Goal: Transaction & Acquisition: Purchase product/service

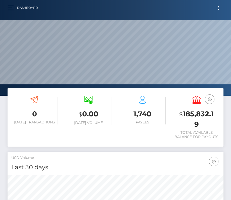
click at [216, 7] on button "Toggle navigation" at bounding box center [218, 8] width 9 height 7
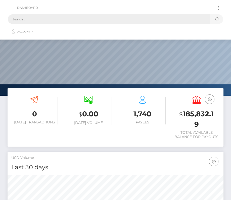
click at [134, 18] on input "text" at bounding box center [109, 19] width 202 height 10
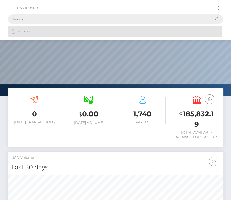
paste input "604347"
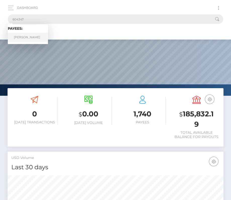
type input "604347"
click at [38, 36] on link "David Erick Malatesta Amache" at bounding box center [28, 37] width 40 height 9
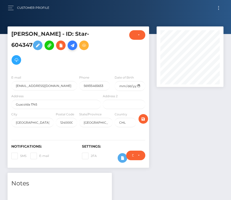
click at [69, 49] on icon at bounding box center [72, 45] width 6 height 6
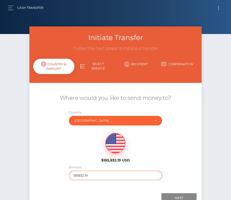
click at [80, 175] on input "185832.19" at bounding box center [115, 174] width 93 height 9
type input "2199"
click at [156, 160] on div "$185,832.19 USD" at bounding box center [115, 146] width 172 height 36
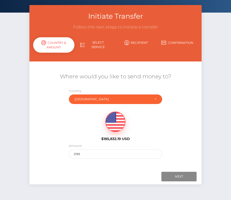
scroll to position [28, 0]
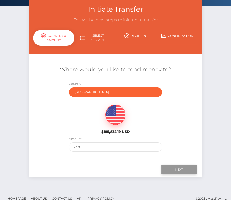
click at [190, 170] on input "Next" at bounding box center [178, 169] width 35 height 10
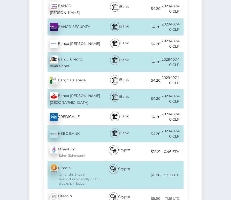
scroll to position [402, 0]
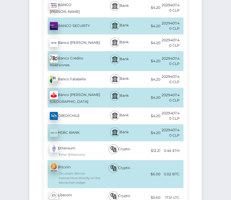
click at [79, 51] on div "Banco Crédito Inversiones - CLP" at bounding box center [73, 60] width 58 height 19
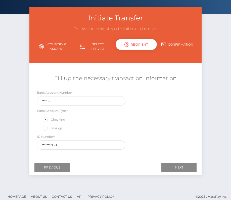
scroll to position [20, 0]
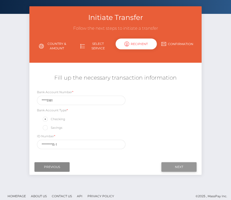
click at [185, 166] on input "Next" at bounding box center [178, 167] width 35 height 10
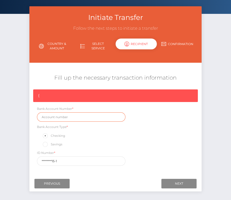
click at [57, 119] on input "text" at bounding box center [81, 116] width 89 height 9
paste input "96975181"
type input "96975181"
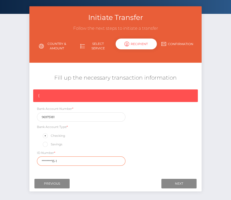
drag, startPoint x: 74, startPoint y: 158, endPoint x: 23, endPoint y: 158, distance: 51.0
click at [23, 158] on div "Initiate Transfer Follow the next steps to initiate a transfer Country & Amount…" at bounding box center [115, 104] width 231 height 197
paste input "21.430.5"
type input "21.430.515-1"
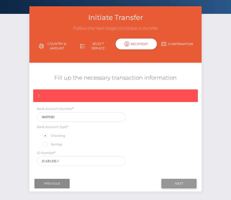
click at [177, 181] on input "Next" at bounding box center [178, 183] width 35 height 10
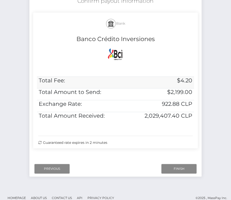
scroll to position [97, 0]
click at [193, 119] on td "2,029,407.40 CLP" at bounding box center [160, 118] width 67 height 12
click at [193, 114] on td "2,029,407.40 CLP" at bounding box center [160, 118] width 67 height 12
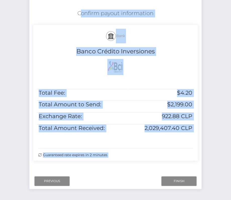
drag, startPoint x: 76, startPoint y: 12, endPoint x: 202, endPoint y: 158, distance: 192.7
click at [202, 158] on div "Initiate Transfer Follow the next steps to initiate a transfer Country & Amount…" at bounding box center [116, 68] width 180 height 252
copy form "Confirm payout information Bank Banco Crédito Inversiones Total Fee: $4.20 Tota…"
click at [172, 181] on input "Finish" at bounding box center [178, 181] width 35 height 10
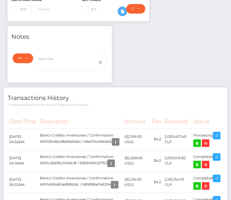
scroll to position [5, 0]
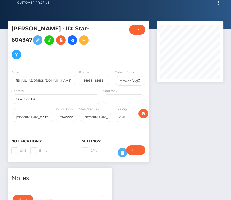
click at [120, 141] on h6 "Settings:" at bounding box center [113, 141] width 63 height 4
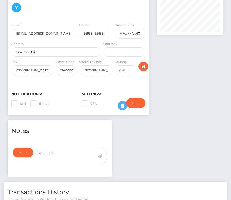
scroll to position [133, 0]
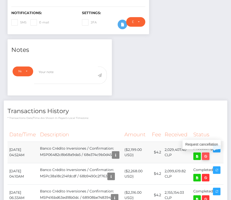
drag, startPoint x: 8, startPoint y: 149, endPoint x: 218, endPoint y: 156, distance: 210.3
click at [218, 156] on tr "October 6, 2025 04:52AM Banco Crédito Inversiones / Confirmation: MSP06482c8b68…" at bounding box center [116, 151] width 216 height 21
copy tr "October 6, 2025 04:52AM Banco Crédito Inversiones / Confirmation: MSP06482c8b68…"
click at [200, 156] on icon at bounding box center [197, 156] width 6 height 6
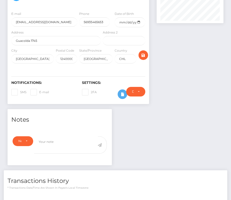
scroll to position [0, 0]
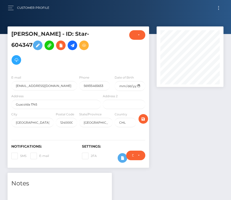
click at [220, 6] on button "Toggle navigation" at bounding box center [218, 8] width 9 height 7
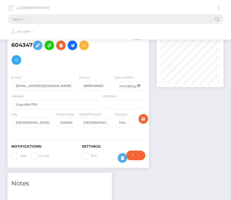
click at [103, 18] on input "text" at bounding box center [109, 19] width 202 height 10
paste input "1484036"
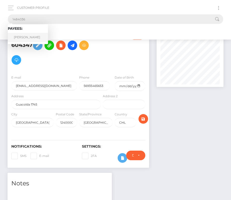
type input "1484036"
click at [23, 40] on link "Adrien Perret" at bounding box center [28, 37] width 40 height 9
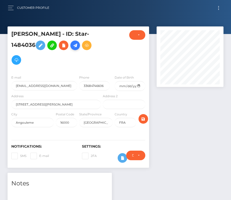
click at [75, 45] on icon at bounding box center [75, 45] width 6 height 6
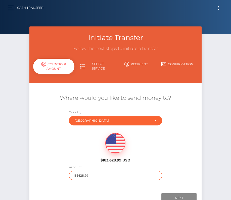
click at [94, 174] on input "183628.99" at bounding box center [115, 174] width 93 height 9
type input "1630"
click at [91, 162] on div "$183,628.99 USD" at bounding box center [116, 146] width 58 height 36
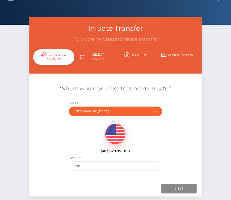
scroll to position [19, 0]
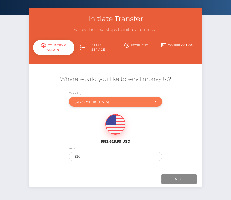
click at [93, 102] on div "France" at bounding box center [113, 102] width 76 height 4
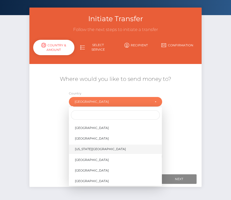
scroll to position [2366, 0]
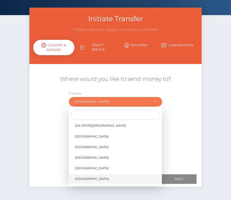
click at [92, 178] on span "United States" at bounding box center [92, 178] width 34 height 5
select select "[GEOGRAPHIC_DATA]"
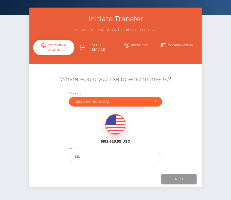
click at [186, 178] on input "Next" at bounding box center [178, 179] width 35 height 10
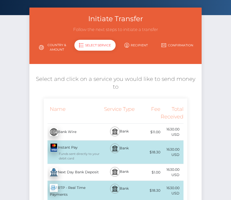
click at [72, 166] on div "Next Day Bank Deposit - USD" at bounding box center [73, 172] width 58 height 14
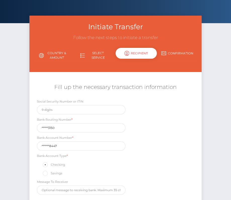
scroll to position [59, 0]
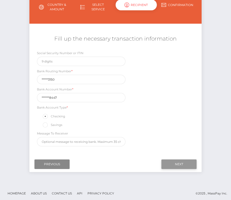
click at [179, 161] on input "Next" at bounding box center [178, 164] width 35 height 10
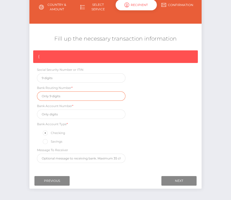
click at [52, 95] on input "text" at bounding box center [81, 95] width 89 height 9
paste input "026073150"
type input "026073150"
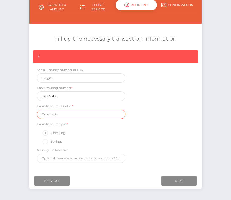
click at [55, 111] on input "text" at bounding box center [81, 113] width 89 height 9
paste input "8310908447"
type input "8310908447"
click at [151, 142] on div "{ Social Security Number or ITIN Bank Routing Number * 026073150 Bank Account N…" at bounding box center [115, 107] width 172 height 115
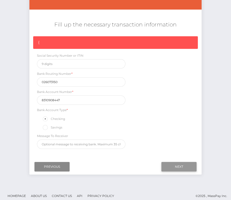
scroll to position [76, 0]
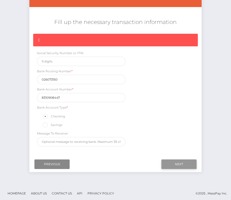
click at [186, 164] on input "Next" at bounding box center [178, 164] width 35 height 10
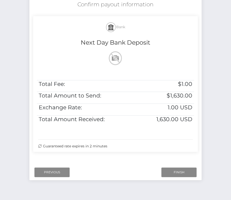
scroll to position [99, 0]
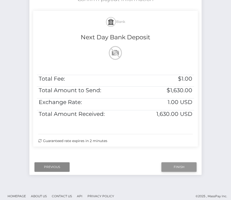
click at [175, 167] on input "Finish" at bounding box center [178, 167] width 35 height 10
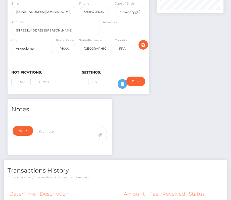
scroll to position [110, 0]
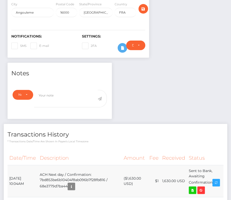
drag, startPoint x: 8, startPoint y: 176, endPoint x: 213, endPoint y: 182, distance: 204.7
click at [213, 182] on tr "[DATE] 10:04AM ACH Next day / Confirmation: 7bd853be6b10404f8ab096b7f28fb816 / …" at bounding box center [116, 181] width 216 height 32
copy tr "[DATE] 10:04AM ACH Next day / Confirmation: 7bd853be6b10404f8ab096b7f28fb816 / …"
click at [195, 188] on icon at bounding box center [193, 190] width 6 height 6
click at [0, 0] on div "[PERSON_NAME] - ID: Star-1484036 CLOSED ACTIVE E-mail FRA" at bounding box center [115, 172] width 231 height 511
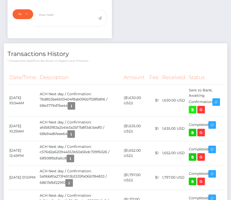
scroll to position [0, 0]
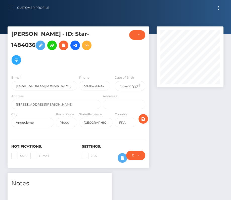
click at [217, 6] on button "Toggle navigation" at bounding box center [218, 8] width 9 height 7
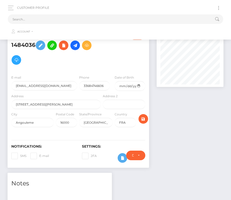
click at [216, 11] on button "Toggle navigation" at bounding box center [218, 8] width 9 height 7
click at [72, 19] on input "text" at bounding box center [109, 19] width 202 height 10
paste input "933274"
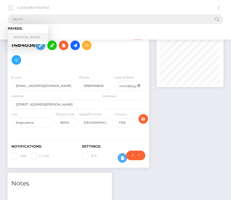
type input "933274"
click at [27, 36] on link "Jevgeni Zolotorevski" at bounding box center [28, 37] width 40 height 9
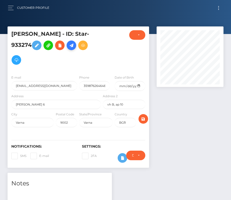
drag, startPoint x: 86, startPoint y: 49, endPoint x: 84, endPoint y: 49, distance: 2.8
click at [76, 49] on link at bounding box center [72, 45] width 10 height 10
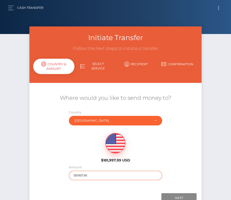
click at [91, 172] on input "181997.99" at bounding box center [115, 174] width 93 height 9
type input "288"
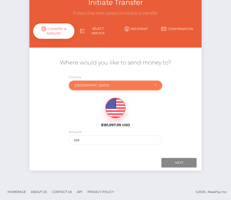
click at [86, 87] on div "[GEOGRAPHIC_DATA]" at bounding box center [113, 85] width 76 height 4
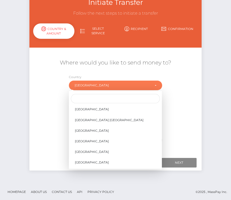
scroll to position [2418, 0]
click at [94, 111] on link "[GEOGRAPHIC_DATA]" at bounding box center [115, 109] width 93 height 9
select select "USA"
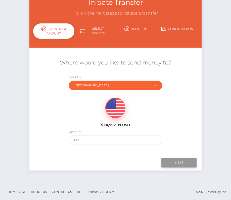
click at [177, 163] on input "Next" at bounding box center [178, 163] width 35 height 10
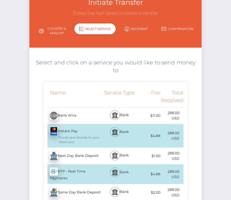
click at [72, 149] on div "Next Day Bank Deposit - USD" at bounding box center [73, 156] width 58 height 14
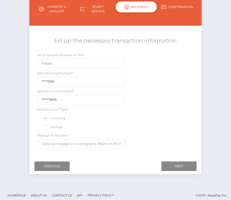
scroll to position [59, 0]
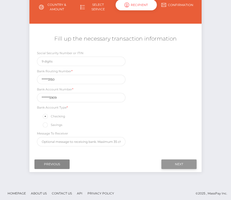
click at [177, 162] on input "Next" at bounding box center [178, 164] width 35 height 10
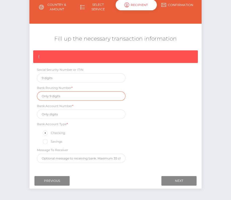
click at [64, 98] on input "text" at bounding box center [81, 95] width 89 height 9
paste input "026073150"
type input "026073150"
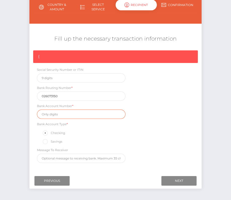
click at [55, 114] on input "text" at bounding box center [81, 113] width 89 height 9
paste input "8312455909"
type input "8312455909"
click at [175, 148] on div "{ Social Security Number or ITIN Bank Routing Number * 026073150 Bank Account N…" at bounding box center [115, 107] width 172 height 115
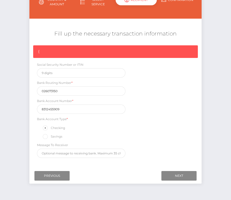
scroll to position [76, 0]
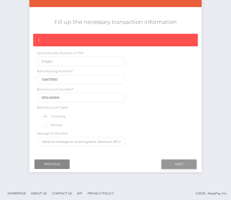
click at [179, 161] on input "Next" at bounding box center [178, 164] width 35 height 10
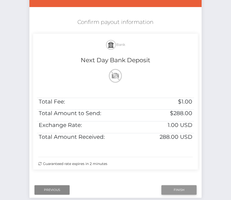
click at [178, 189] on input "Finish" at bounding box center [178, 190] width 35 height 10
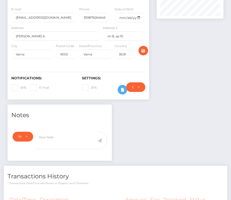
scroll to position [112, 0]
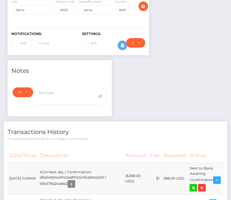
drag, startPoint x: 9, startPoint y: 173, endPoint x: 214, endPoint y: 177, distance: 205.7
click at [214, 177] on tr "[DATE] 11:09AM ACH Next day / Confirmation: d9e545b1e4ff43ae891a5c56a0be2a05 / …" at bounding box center [116, 178] width 216 height 32
copy tr "[DATE] 11:09AM ACH Next day / Confirmation: d9e545b1e4ff43ae891a5c56a0be2a05 / …"
click at [196, 184] on icon at bounding box center [193, 187] width 6 height 6
click at [0, 0] on div "[PERSON_NAME] - ID: Star-933274 CLOSED ACTIVE City" at bounding box center [115, 195] width 231 height 563
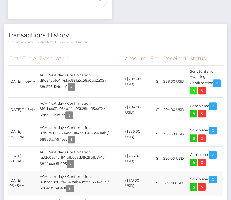
scroll to position [291, 0]
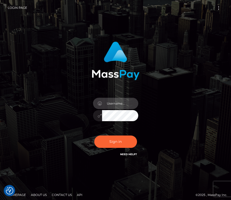
click at [116, 100] on input "text" at bounding box center [120, 103] width 36 height 11
click at [111, 106] on input "text" at bounding box center [120, 103] width 36 height 11
type input "kateo"
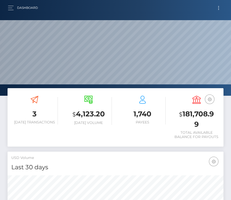
scroll to position [89, 104]
click at [222, 7] on button "Toggle navigation" at bounding box center [218, 8] width 9 height 7
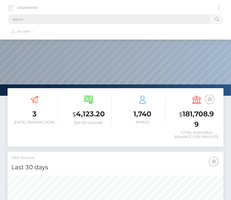
click at [137, 19] on input "text" at bounding box center [109, 19] width 202 height 10
paste input "1869022"
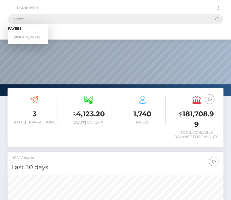
type input "1869022"
click at [23, 35] on link "Alfie Hale" at bounding box center [28, 37] width 40 height 9
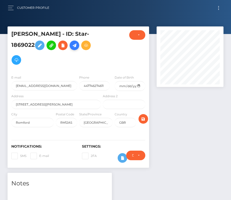
click at [71, 45] on icon at bounding box center [74, 45] width 6 height 6
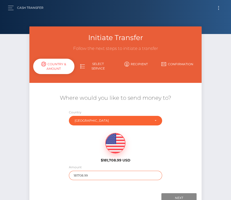
click at [90, 175] on input "181708.99" at bounding box center [115, 174] width 93 height 9
type input "639"
click at [178, 164] on div "$181,708.99 USD" at bounding box center [115, 146] width 172 height 36
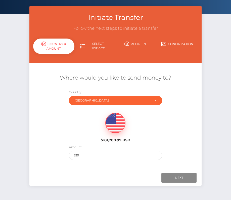
scroll to position [23, 0]
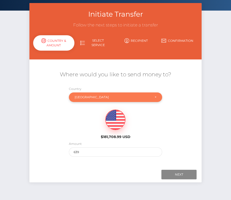
click at [116, 95] on div "United Kingdom" at bounding box center [113, 97] width 76 height 4
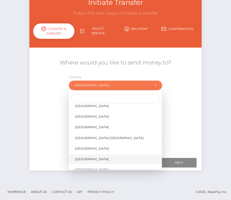
scroll to position [2398, 0]
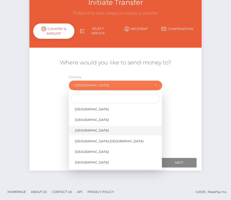
click at [93, 128] on span "United States" at bounding box center [92, 130] width 34 height 5
select select "USA"
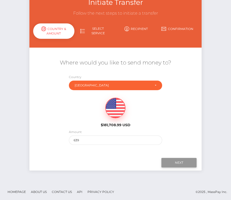
click at [182, 164] on input "Next" at bounding box center [178, 163] width 35 height 10
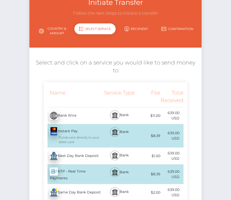
click at [80, 150] on div "Next Day Bank Deposit - USD" at bounding box center [73, 156] width 58 height 14
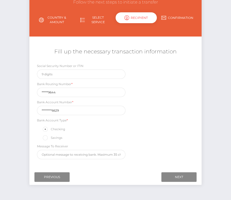
scroll to position [59, 0]
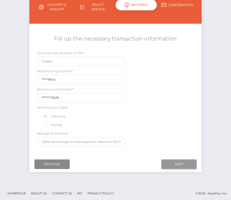
click at [174, 159] on input "Next" at bounding box center [178, 164] width 35 height 10
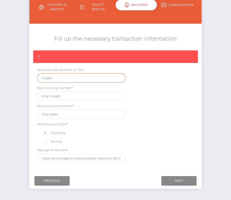
click at [49, 76] on input "text" at bounding box center [81, 77] width 89 height 9
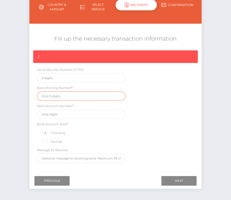
click at [50, 95] on input "text" at bounding box center [81, 95] width 89 height 9
paste input "101019644"
type input "101019644"
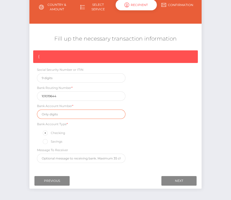
click at [55, 115] on input "text" at bounding box center [81, 113] width 89 height 9
paste input "210784886629"
type input "210784886629"
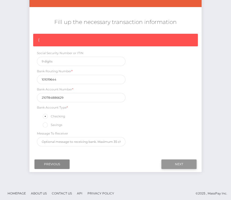
click at [179, 161] on input "Next" at bounding box center [178, 164] width 35 height 10
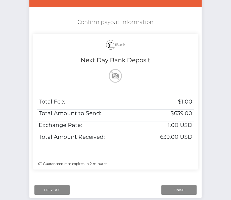
scroll to position [103, 0]
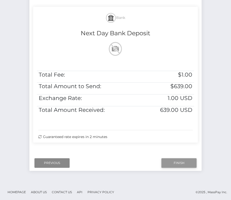
click at [173, 160] on input "Finish" at bounding box center [178, 163] width 35 height 10
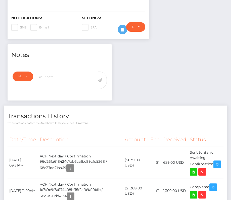
scroll to position [132, 0]
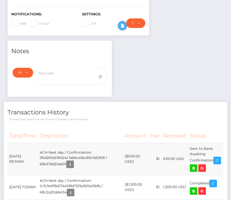
drag, startPoint x: 9, startPoint y: 138, endPoint x: 219, endPoint y: 142, distance: 210.2
click at [219, 143] on tr "[DATE] 09:31AM ACH Next day / Confirmation: 96d26fa618424c7ab6ca1bc89cfd5368 / …" at bounding box center [116, 159] width 216 height 32
copy tr "[DATE] 09:31AM ACH Next day / Confirmation: 96d26fa618424c7ab6ca1bc89cfd5368 / …"
click at [197, 165] on icon at bounding box center [194, 168] width 6 height 6
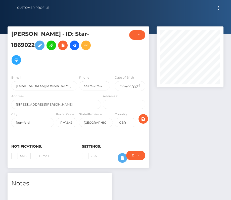
click at [219, 5] on button "Toggle navigation" at bounding box center [218, 8] width 9 height 7
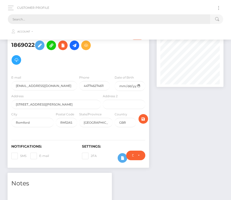
click at [87, 18] on input "text" at bounding box center [109, 19] width 202 height 10
paste input "808788"
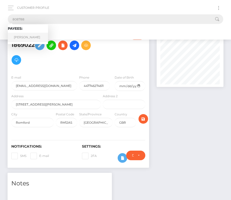
type input "808788"
click at [29, 35] on link "[PERSON_NAME]" at bounding box center [28, 37] width 40 height 9
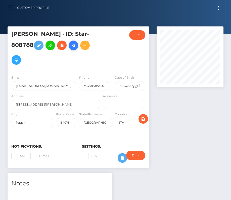
click at [75, 45] on icon at bounding box center [73, 45] width 6 height 6
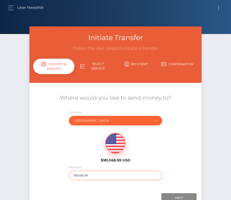
click at [86, 175] on input "181068.99" at bounding box center [115, 174] width 93 height 9
type input "162"
click at [77, 154] on div "$181,068.99 USD" at bounding box center [115, 146] width 172 height 36
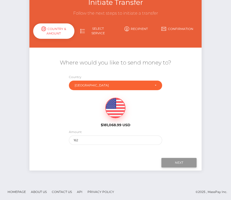
click at [182, 162] on input "Next" at bounding box center [178, 163] width 35 height 10
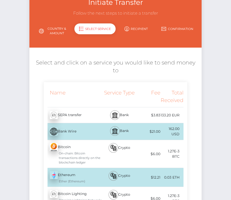
click at [130, 107] on div "Bank" at bounding box center [119, 115] width 35 height 16
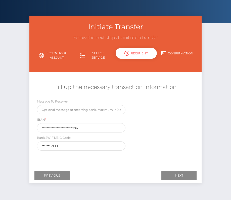
scroll to position [0, 0]
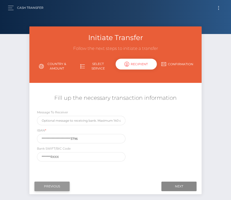
click at [51, 185] on input "Previous" at bounding box center [51, 186] width 35 height 10
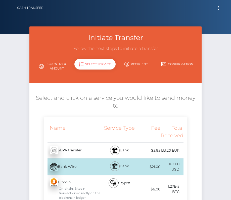
click at [139, 145] on div "$3.83" at bounding box center [148, 150] width 23 height 11
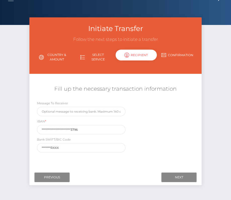
scroll to position [13, 0]
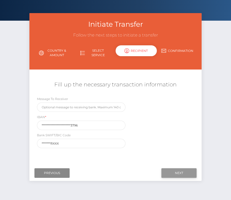
click at [182, 174] on input "Next" at bounding box center [178, 173] width 35 height 10
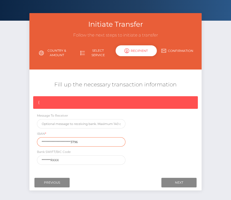
drag, startPoint x: 84, startPoint y: 139, endPoint x: 22, endPoint y: 140, distance: 61.8
click at [22, 139] on div "Initiate Transfer Follow the next steps to initiate a transfer Country & Amount…" at bounding box center [115, 108] width 231 height 190
paste input "BPPIITRRXXX IT67T360810513822378252"
type input "BPPIITRRXXX IT67T3608105138223782523796"
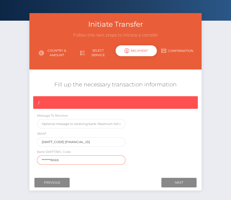
drag, startPoint x: 61, startPoint y: 156, endPoint x: 35, endPoint y: 156, distance: 26.4
click at [35, 156] on div "Bank SWIFT/BIC Code *******RXXX" at bounding box center [81, 157] width 96 height 16
paste input "BPPIITRRXXX"
drag, startPoint x: 82, startPoint y: 157, endPoint x: 5, endPoint y: 157, distance: 77.2
click at [5, 157] on div "Initiate Transfer Follow the next steps to initiate a transfer Country & Amount…" at bounding box center [115, 108] width 231 height 190
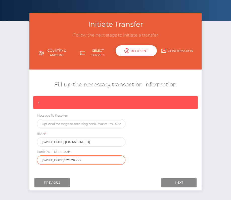
paste input "text"
type input "BPPIITRRXXX"
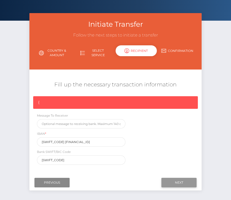
click at [186, 181] on input "Next" at bounding box center [178, 182] width 35 height 10
drag, startPoint x: 111, startPoint y: 141, endPoint x: 3, endPoint y: 141, distance: 107.8
click at [3, 141] on div "Initiate Transfer Follow the next steps to initiate a transfer Country & Amount…" at bounding box center [115, 108] width 231 height 190
paste input "text"
type input "IT67T3608105138223782523796"
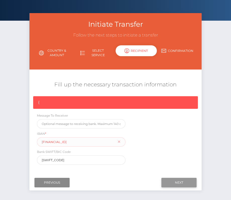
click at [186, 182] on input "Next" at bounding box center [178, 182] width 35 height 10
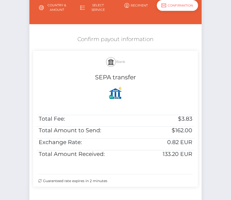
scroll to position [59, 0]
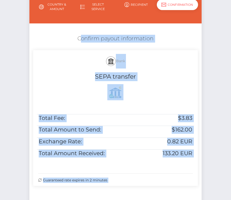
drag, startPoint x: 75, startPoint y: 33, endPoint x: 204, endPoint y: 169, distance: 187.1
click at [204, 169] on div "Initiate Transfer Follow the next steps to initiate a transfer Country & Amount…" at bounding box center [116, 93] width 180 height 252
copy form "Confirm payout information Bank SEPA transfer Total Fee: $3.83 Total Amount to …"
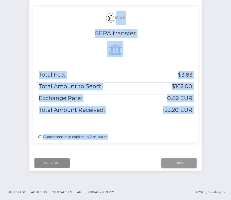
click at [176, 159] on input "Finish" at bounding box center [178, 163] width 35 height 10
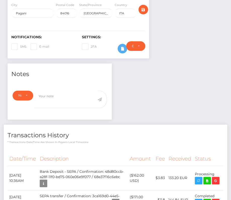
scroll to position [60, 67]
drag, startPoint x: 9, startPoint y: 173, endPoint x: 213, endPoint y: 180, distance: 204.2
click at [213, 180] on tr "October 6, 2025 10:36AM Bank Deposit - SEPA / Confirmation: 48d80ccb-a28f-11f0-…" at bounding box center [116, 177] width 216 height 24
copy tr "October 6, 2025 10:36AM Bank Deposit - SEPA / Confirmation: 48d80ccb-a28f-11f0-…"
click at [85, 93] on textarea at bounding box center [65, 98] width 63 height 17
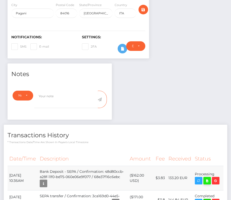
click at [209, 179] on icon at bounding box center [207, 180] width 6 height 6
click at [0, 0] on div "Luigi Paolillo - ID: Star-808788 CLOSED ACTIVE E-mail ITA" at bounding box center [115, 116] width 231 height 398
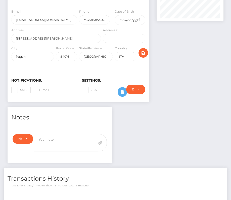
scroll to position [0, 0]
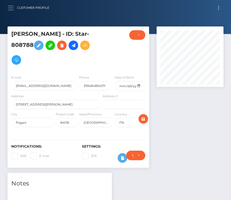
click at [9, 7] on button "button" at bounding box center [12, 8] width 9 height 7
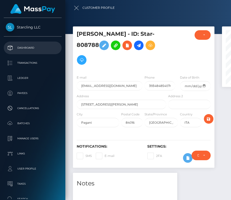
click at [33, 46] on p "Dashboard" at bounding box center [33, 48] width 54 height 8
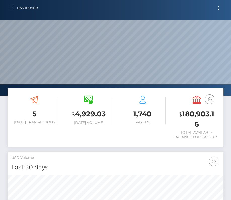
scroll to position [89, 104]
click at [219, 7] on button "Toggle navigation" at bounding box center [218, 8] width 9 height 7
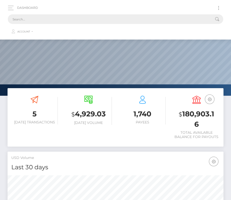
click at [110, 18] on input "text" at bounding box center [109, 19] width 202 height 10
paste input "1718659"
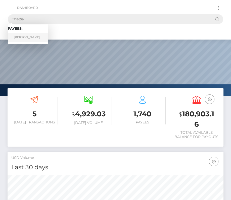
type input "1718659"
click at [25, 35] on link "[PERSON_NAME]" at bounding box center [28, 37] width 40 height 9
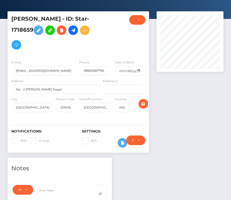
scroll to position [15, 0]
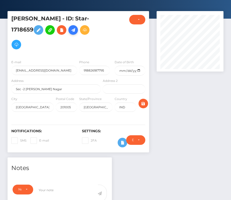
click at [74, 32] on icon at bounding box center [73, 30] width 6 height 6
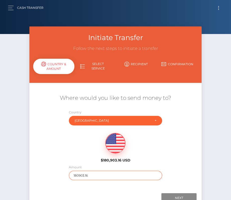
click at [85, 175] on input "180903.16" at bounding box center [115, 174] width 93 height 9
type input "659"
click at [217, 9] on button "Toggle navigation" at bounding box center [218, 8] width 9 height 7
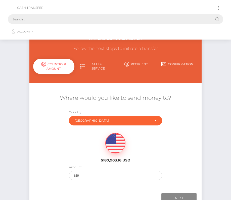
click at [74, 21] on input "text" at bounding box center [109, 19] width 202 height 10
paste input "1718659"
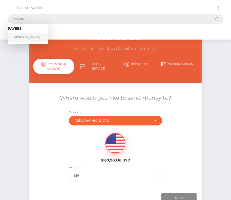
type input "1718659"
click at [27, 35] on link "Shrey Pathak" at bounding box center [28, 37] width 40 height 9
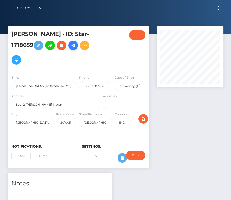
click at [73, 45] on icon at bounding box center [73, 45] width 6 height 6
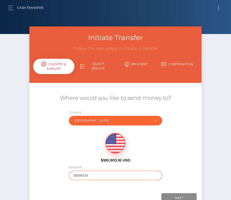
click at [86, 176] on input "180903.16" at bounding box center [115, 174] width 93 height 9
type input "659"
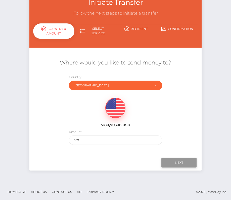
click at [182, 161] on input "Next" at bounding box center [178, 163] width 35 height 10
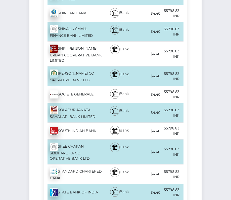
scroll to position [4134, 0]
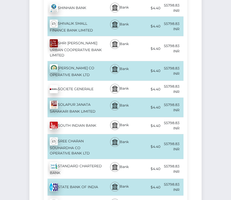
click at [63, 180] on div "STATE BANK OF INDIA - INR" at bounding box center [73, 187] width 58 height 14
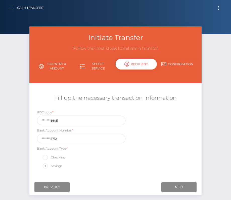
scroll to position [24, 0]
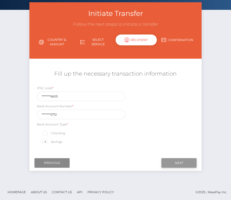
click at [176, 161] on input "Next" at bounding box center [178, 163] width 35 height 10
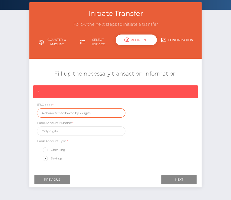
click at [48, 112] on input "text" at bounding box center [81, 112] width 89 height 9
paste input "SBIN0016605"
type input "SBIN0016605"
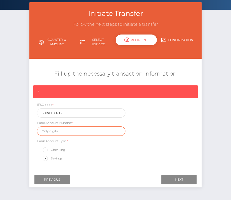
click at [72, 129] on input "text" at bounding box center [81, 130] width 89 height 9
paste input "42452965712"
type input "42452965712"
click at [178, 139] on div "{ IFSC code * SBIN0016605 Bank Account Number * 42452965712 Bank Account Type *…" at bounding box center [115, 124] width 172 height 79
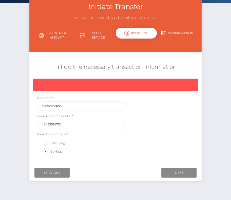
scroll to position [34, 0]
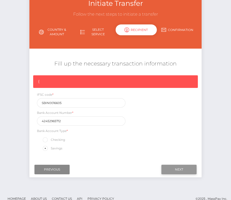
click at [176, 169] on input "Next" at bounding box center [178, 169] width 35 height 10
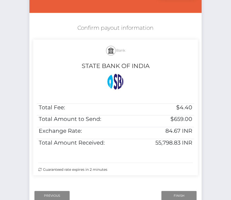
scroll to position [93, 0]
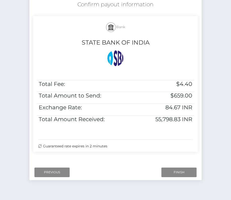
drag, startPoint x: 78, startPoint y: 4, endPoint x: 167, endPoint y: 151, distance: 171.9
click at [167, 151] on div "Confirm payout information Bank STATE BANK OF INDIA Total Fee: $4.40 Total Amou…" at bounding box center [115, 77] width 172 height 158
copy div "Confirm payout information Bank STATE BANK OF INDIA Total Fee: $4.40 Total Amou…"
click at [181, 171] on input "Finish" at bounding box center [178, 172] width 35 height 10
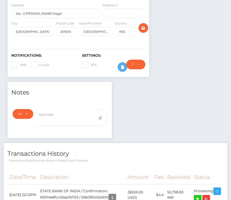
scroll to position [105, 0]
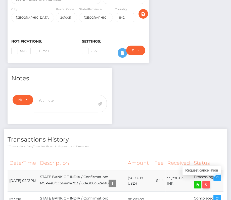
drag, startPoint x: 9, startPoint y: 174, endPoint x: 217, endPoint y: 180, distance: 207.7
click at [217, 180] on tr "[DATE] 02:13PM STATE BANK OF INDIA / Confirmation: MSP4e8fcc56aa7e703 / 68e380c…" at bounding box center [116, 180] width 216 height 21
copy tbody "[DATE] 02:13PM STATE BANK OF INDIA / Confirmation: MSP4e8fcc56aa7e703 / 68e380c…"
click at [201, 181] on icon at bounding box center [198, 184] width 6 height 6
click at [0, 0] on div "[PERSON_NAME] - ID: Star-1718659 CLOSED ACTIVE E-mail City" at bounding box center [115, 110] width 231 height 376
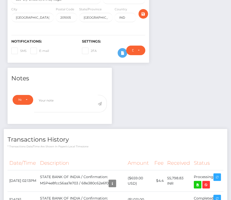
click at [98, 145] on p "* Transactions date/time are shown in payee's local timezone" at bounding box center [116, 146] width 216 height 4
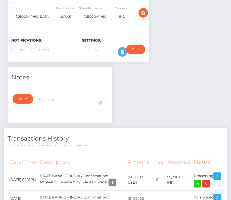
scroll to position [0, 0]
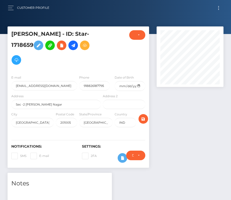
click at [222, 3] on div "Customer Profile Loading... Loading..." at bounding box center [115, 8] width 223 height 11
click at [219, 6] on button "Toggle navigation" at bounding box center [218, 8] width 9 height 7
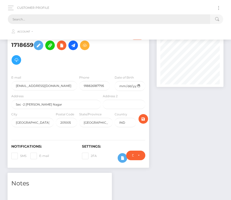
click at [95, 20] on input "text" at bounding box center [109, 19] width 202 height 10
paste input "503533"
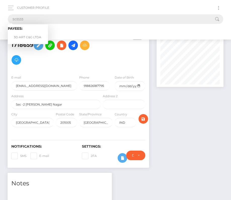
type input "503533"
click at [31, 34] on link "3D ART C&G LTDA" at bounding box center [28, 37] width 40 height 9
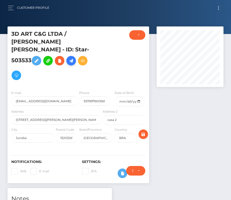
click at [72, 58] on icon at bounding box center [71, 61] width 6 height 6
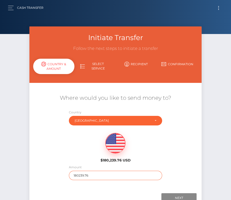
click at [77, 174] on input "180239.76" at bounding box center [115, 174] width 93 height 9
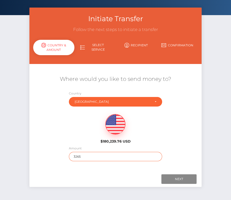
scroll to position [21, 0]
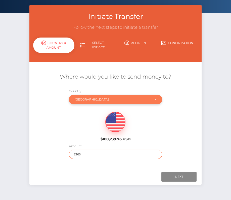
type input "3265"
click at [91, 98] on div "[GEOGRAPHIC_DATA]" at bounding box center [113, 99] width 76 height 4
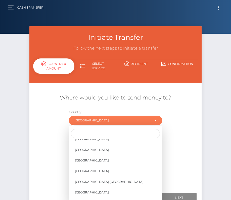
scroll to position [0, 0]
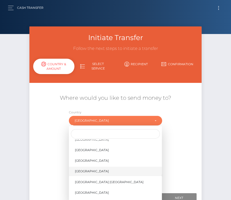
click at [95, 170] on span "United States" at bounding box center [92, 171] width 34 height 5
select select "USA"
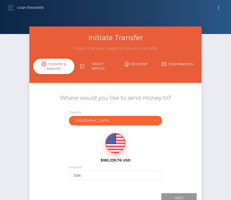
click at [179, 195] on input "Next" at bounding box center [178, 198] width 35 height 10
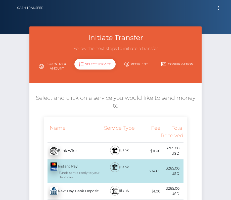
click at [81, 184] on div "Next Day Bank Deposit - USD" at bounding box center [73, 191] width 58 height 14
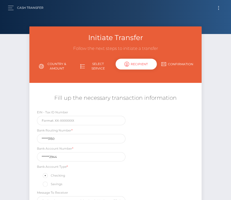
scroll to position [43, 0]
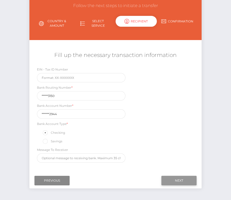
click at [172, 177] on input "Next" at bounding box center [178, 180] width 35 height 10
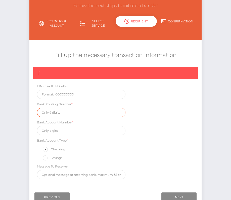
click at [60, 112] on input "text" at bounding box center [81, 112] width 89 height 9
paste input "026073150"
type input "026073150"
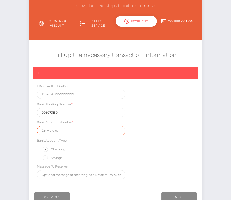
click at [53, 130] on input "text" at bounding box center [81, 130] width 89 height 9
paste input "8897542944"
type input "8897542944"
click at [167, 153] on div "{ EIN - Tax ID Number Bank Routing Number * 026073150 Bank Account Number * 889…" at bounding box center [115, 124] width 172 height 115
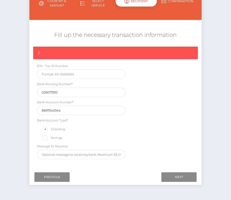
scroll to position [65, 0]
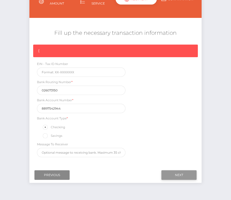
click at [172, 172] on input "Next" at bounding box center [178, 175] width 35 height 10
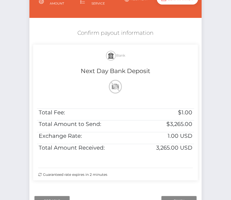
scroll to position [86, 0]
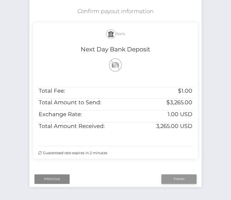
click at [177, 179] on input "Finish" at bounding box center [178, 179] width 35 height 10
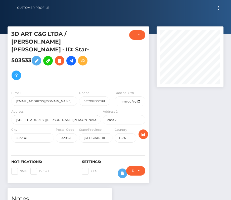
scroll to position [134, 0]
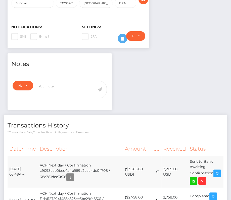
drag, startPoint x: 8, startPoint y: 157, endPoint x: 215, endPoint y: 162, distance: 206.7
click at [215, 162] on tr "[DATE] 05:48AM ACH Next day / Confirmation: c9093cae0bec4a4b959a2cac4dc04708 / …" at bounding box center [116, 172] width 216 height 32
copy tr "[DATE] 05:48AM ACH Next day / Confirmation: c9093cae0bec4a4b959a2cac4dc04708 / …"
click at [197, 177] on icon at bounding box center [194, 180] width 6 height 6
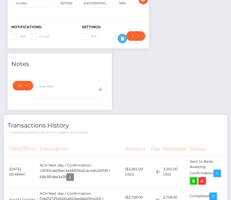
click at [92, 121] on h4 "Transactions History" at bounding box center [116, 125] width 216 height 9
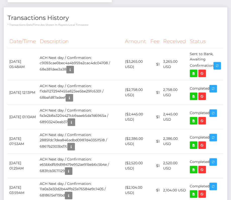
scroll to position [159, 0]
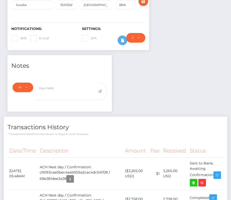
scroll to position [0, 0]
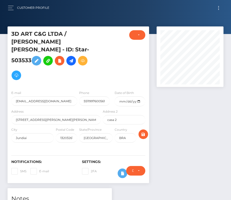
click at [219, 5] on button "Toggle navigation" at bounding box center [218, 8] width 9 height 7
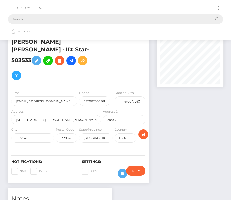
click at [100, 20] on input "text" at bounding box center [109, 19] width 202 height 10
paste input "8351"
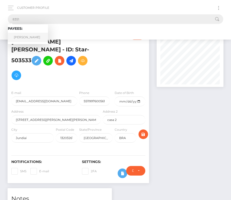
type input "8351"
click at [26, 36] on link "[PERSON_NAME]" at bounding box center [28, 37] width 40 height 9
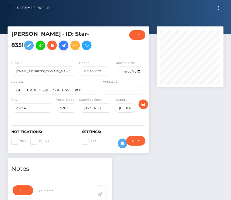
click at [65, 46] on icon at bounding box center [64, 45] width 6 height 6
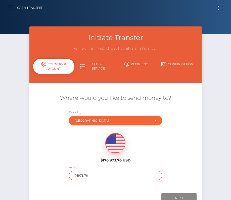
click at [100, 174] on input "176973.76" at bounding box center [115, 174] width 93 height 9
type input "332"
click at [59, 179] on div "Where would you like to send money to? Country Abkhazia [GEOGRAPHIC_DATA] [GEOG…" at bounding box center [115, 136] width 172 height 91
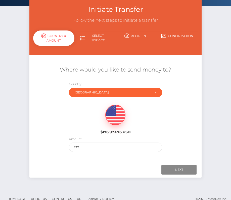
scroll to position [35, 0]
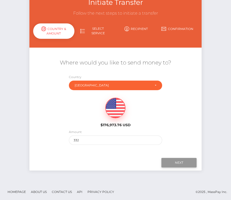
click at [174, 159] on input "Next" at bounding box center [178, 163] width 35 height 10
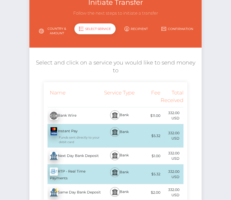
click at [66, 150] on div "Next Day Bank Deposit - USD" at bounding box center [73, 156] width 58 height 14
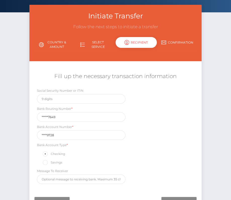
scroll to position [22, 0]
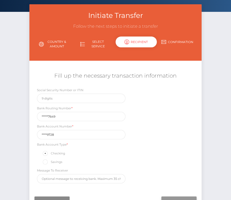
click at [173, 197] on input "Next" at bounding box center [178, 201] width 35 height 10
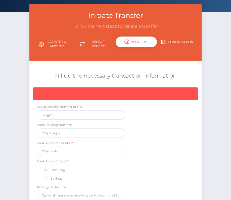
scroll to position [76, 0]
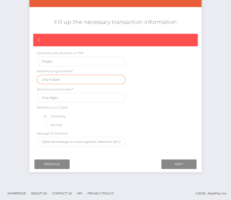
click at [58, 80] on input "text" at bounding box center [81, 79] width 89 height 9
paste input "082007649"
type input "082007649"
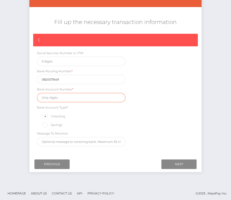
click at [60, 99] on input "text" at bounding box center [81, 97] width 89 height 9
paste input "81299728"
type input "81299728"
click at [147, 119] on div "{ Social Security Number or ITIN Bank Routing Number * 082007649 Bank Account N…" at bounding box center [115, 91] width 172 height 115
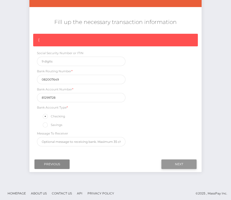
click at [190, 161] on input "Next" at bounding box center [178, 164] width 35 height 10
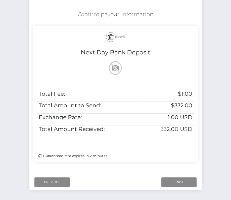
scroll to position [84, 0]
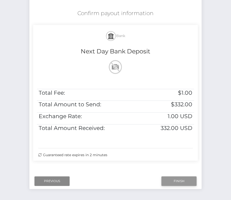
click at [175, 179] on input "Finish" at bounding box center [178, 181] width 35 height 10
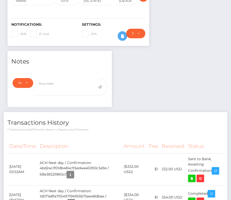
scroll to position [154, 0]
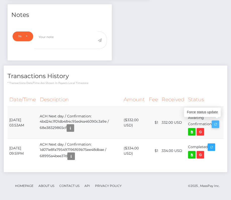
drag, startPoint x: 8, startPoint y: 117, endPoint x: 213, endPoint y: 121, distance: 204.9
click at [213, 121] on tr "October 6, 2025 03:53AM ACH Next day / Confirmation: 4bd24c1f01db484c95ed4a4609…" at bounding box center [116, 122] width 216 height 32
copy tr "October 6, 2025 03:53AM ACH Next day / Confirmation: 4bd24c1f01db484c95ed4a4609…"
click at [192, 130] on icon at bounding box center [192, 131] width 6 height 6
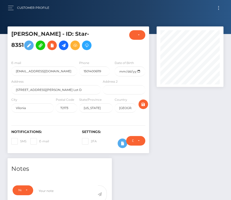
click at [222, 10] on button "Toggle navigation" at bounding box center [218, 8] width 9 height 7
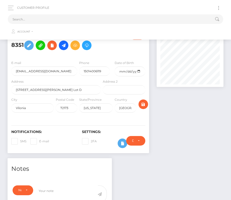
click at [220, 10] on button "Toggle navigation" at bounding box center [218, 8] width 9 height 7
click at [156, 20] on input "text" at bounding box center [109, 19] width 202 height 10
paste input "1520189"
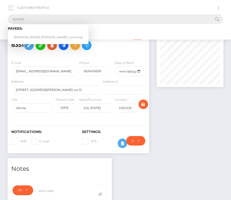
type input "1520189"
click at [27, 35] on link "Steven Kent Guelde Lomtong" at bounding box center [48, 37] width 81 height 9
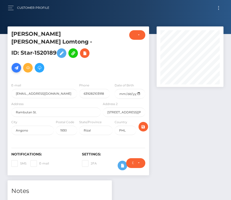
click at [16, 65] on icon at bounding box center [16, 68] width 6 height 6
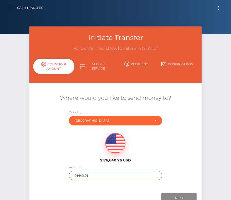
click at [83, 173] on input "176640.76" at bounding box center [115, 174] width 93 height 9
type input "1110"
click at [78, 157] on div "$176,640.76 USD" at bounding box center [115, 146] width 172 height 36
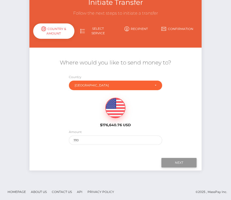
click at [179, 161] on input "Next" at bounding box center [178, 163] width 35 height 10
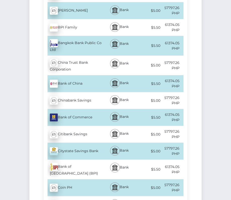
scroll to position [449, 0]
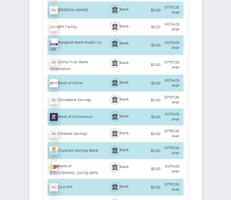
click at [78, 159] on div "Bank of Philippine Island (BPI) - PHP" at bounding box center [73, 168] width 58 height 19
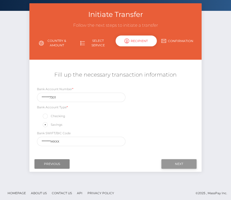
scroll to position [24, 0]
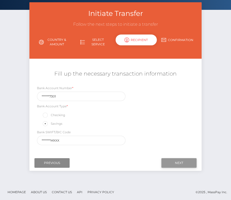
click at [179, 161] on input "Next" at bounding box center [178, 163] width 35 height 10
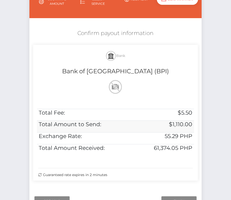
scroll to position [69, 0]
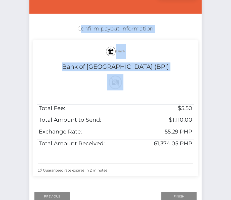
drag, startPoint x: 74, startPoint y: 25, endPoint x: 195, endPoint y: 152, distance: 175.0
click at [195, 152] on div "Confirm payout information Bank Bank of Philippine Island (BPI) Total Fee: $5.5…" at bounding box center [115, 101] width 172 height 158
copy div "Confirm payout information Bank Bank of Philippine Island (BPI)"
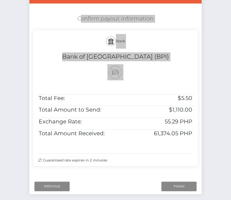
scroll to position [80, 0]
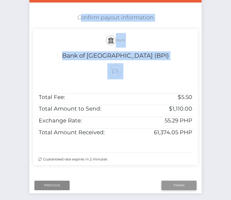
click at [180, 185] on input "Finish" at bounding box center [178, 185] width 35 height 10
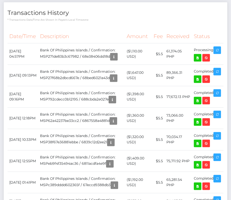
scroll to position [239, 0]
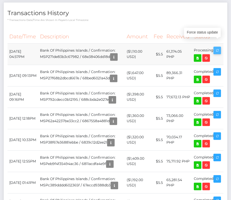
drag, startPoint x: 8, startPoint y: 42, endPoint x: 215, endPoint y: 42, distance: 207.1
click at [215, 43] on tr "October 6, 2025 04:57PM Bank Of Philippines Islands / Confirmation: MSP271de83b…" at bounding box center [116, 53] width 216 height 21
copy tr "October 6, 2025 04:57PM Bank Of Philippines Islands / Confirmation: MSP271de83b…"
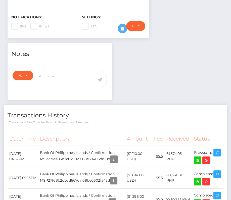
scroll to position [145, 0]
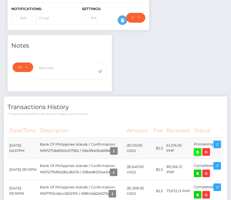
click at [198, 149] on icon at bounding box center [198, 152] width 6 height 6
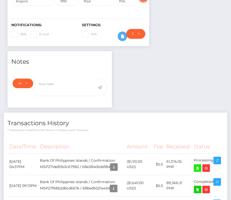
scroll to position [0, 0]
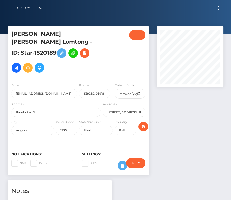
click at [216, 6] on button "Toggle navigation" at bounding box center [218, 8] width 9 height 7
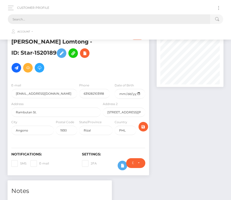
click at [65, 21] on input "text" at bounding box center [109, 19] width 202 height 10
paste input "3301949"
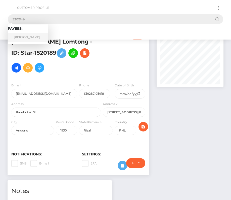
type input "3301949"
click at [30, 37] on link "Tiffany Demetris Brown" at bounding box center [28, 37] width 40 height 9
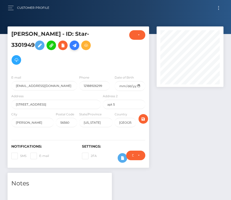
click at [79, 44] on link at bounding box center [75, 45] width 10 height 10
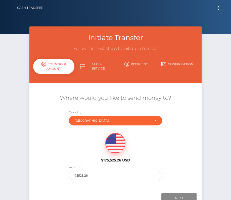
click at [110, 169] on div "Amount 175525.26" at bounding box center [115, 172] width 93 height 16
click at [87, 179] on input "175525.26" at bounding box center [115, 174] width 93 height 9
type input "184"
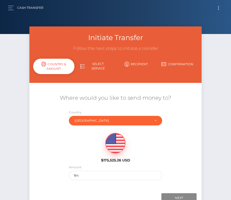
click at [74, 165] on label "Amount" at bounding box center [75, 167] width 13 height 5
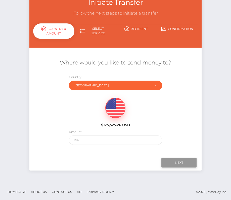
click at [183, 160] on input "Next" at bounding box center [178, 163] width 35 height 10
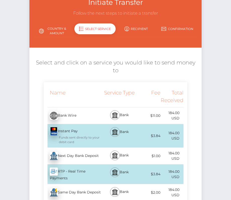
click at [70, 150] on div "Next Day Bank Deposit - USD" at bounding box center [73, 156] width 58 height 14
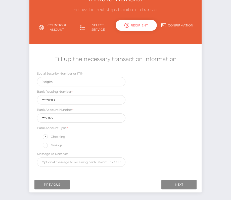
scroll to position [40, 0]
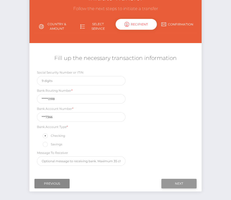
click at [186, 178] on input "Next" at bounding box center [178, 183] width 35 height 10
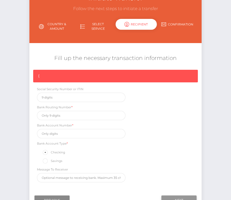
scroll to position [43, 0]
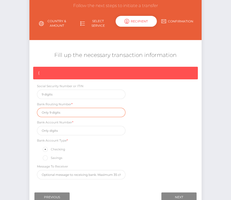
click at [63, 112] on input "text" at bounding box center [81, 112] width 89 height 9
paste input "291370918"
type input "291370918"
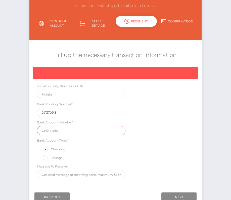
click at [70, 130] on input "text" at bounding box center [81, 130] width 89 height 9
paste input "5577366"
type input "5577366"
click at [180, 143] on div "{ Social Security Number or ITIN Bank Routing Number * [US_BANK_ROUTING_MICR] B…" at bounding box center [115, 124] width 172 height 115
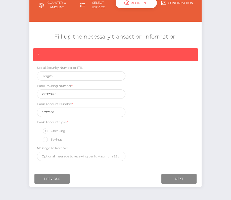
scroll to position [72, 0]
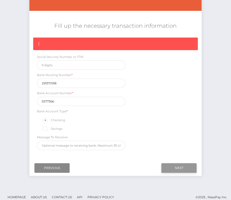
click at [177, 167] on input "Next" at bounding box center [178, 168] width 35 height 10
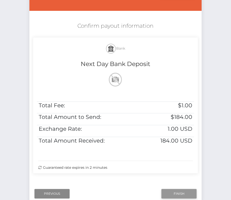
click at [185, 190] on input "Finish" at bounding box center [178, 194] width 35 height 10
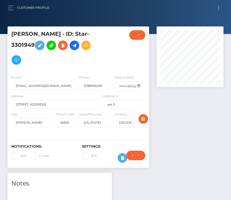
scroll to position [207, 0]
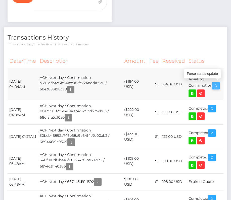
drag, startPoint x: 9, startPoint y: 79, endPoint x: 214, endPoint y: 85, distance: 205.7
click at [214, 85] on tr "[DATE] 04:04AM ACH Next day / Confirmation: a692e3b4e3b941cc9f2fe724ddd185e6 / …" at bounding box center [116, 84] width 216 height 32
copy tr "[DATE] 04:04AM ACH Next day / Confirmation: a692e3b4e3b941cc9f2fe724ddd185e6 / …"
click at [193, 92] on icon at bounding box center [192, 93] width 6 height 6
click at [0, 0] on div "[PERSON_NAME] - ID: Star-3301949 CLOSED ACTIVE" at bounding box center [115, 36] width 231 height 433
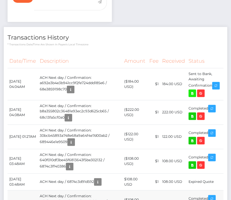
scroll to position [0, 0]
